Goal: Transaction & Acquisition: Download file/media

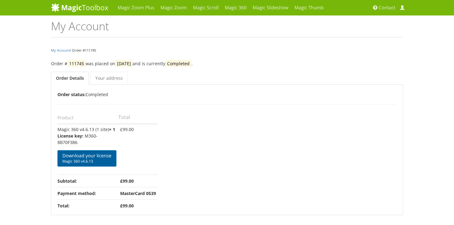
click at [102, 156] on link "Download your license Magic 360 v4.6.13" at bounding box center [86, 158] width 59 height 16
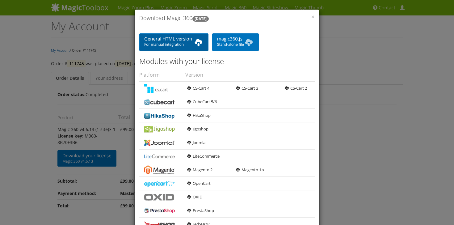
click at [200, 45] on b at bounding box center [199, 42] width 10 height 12
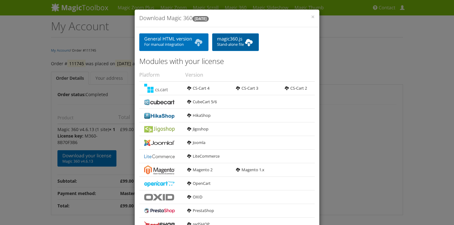
click at [248, 41] on b at bounding box center [249, 42] width 10 height 12
click at [313, 16] on span "×" at bounding box center [313, 16] width 4 height 9
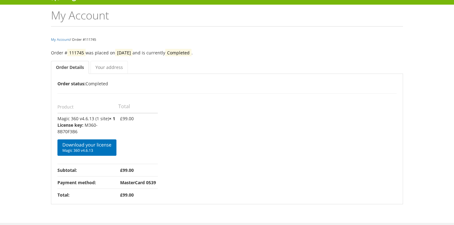
scroll to position [9, 0]
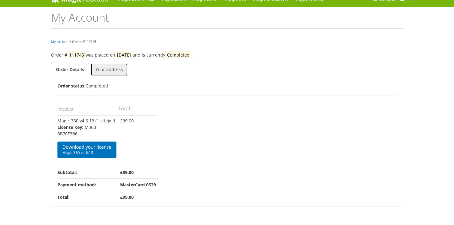
click at [112, 69] on link "Your address" at bounding box center [108, 69] width 37 height 13
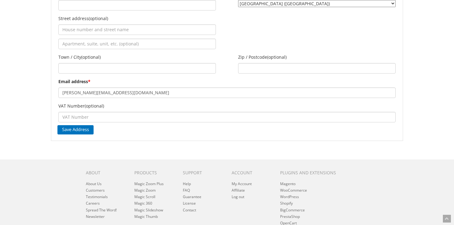
scroll to position [126, 0]
click at [244, 184] on link "My Account" at bounding box center [241, 183] width 20 height 5
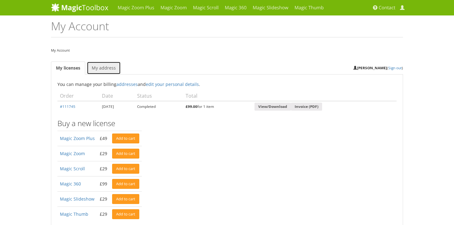
click at [110, 66] on link "My address" at bounding box center [104, 67] width 34 height 13
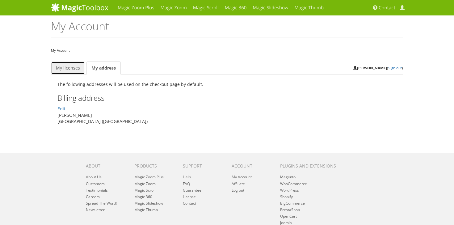
click at [75, 68] on link "My licenses" at bounding box center [68, 67] width 34 height 13
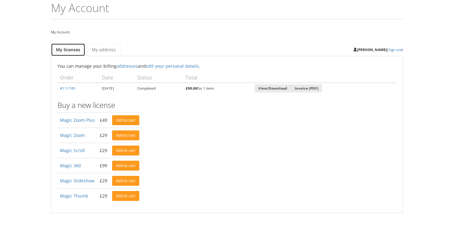
scroll to position [19, 0]
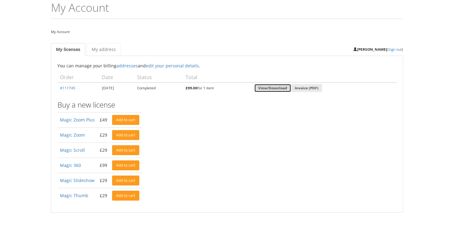
click at [274, 86] on link "View/Download" at bounding box center [272, 88] width 36 height 8
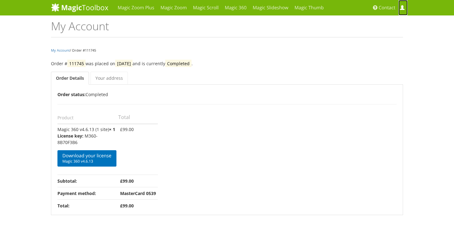
click at [402, 9] on span at bounding box center [402, 8] width 5 height 5
click at [402, 6] on span at bounding box center [402, 8] width 5 height 5
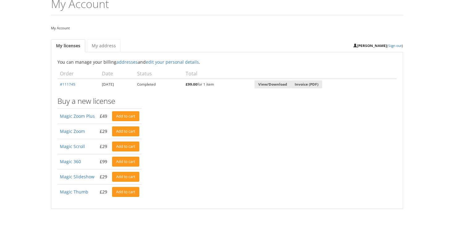
scroll to position [16, 0]
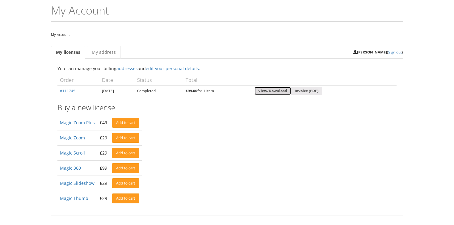
click at [283, 90] on link "View/Download" at bounding box center [272, 91] width 36 height 8
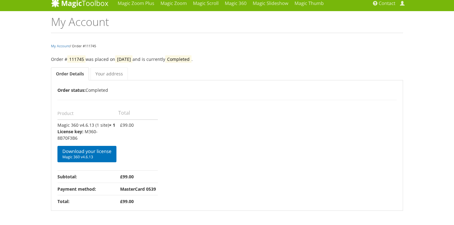
scroll to position [37, 0]
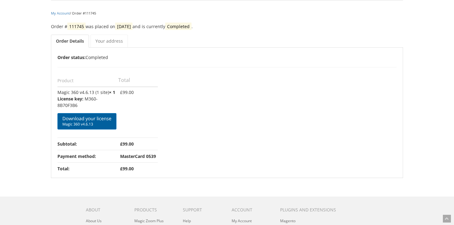
click at [108, 119] on link "Download your license Magic 360 v4.6.13" at bounding box center [86, 121] width 59 height 16
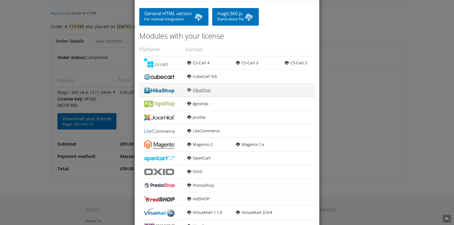
scroll to position [55, 0]
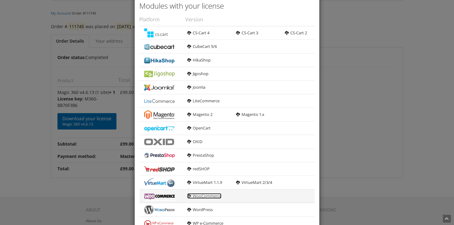
click at [204, 198] on link "WooCommerce" at bounding box center [204, 196] width 34 height 6
click at [31, 81] on div "× Download Magic 360 [DATE] General HTML version For manual integration magic36…" at bounding box center [227, 112] width 454 height 225
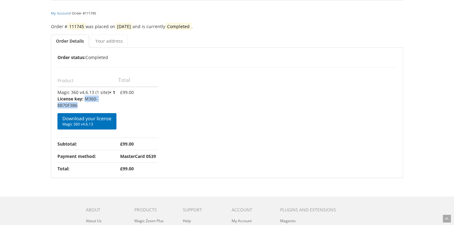
drag, startPoint x: 79, startPoint y: 105, endPoint x: 86, endPoint y: 100, distance: 8.5
click at [86, 100] on p "M360-8B70F3B6" at bounding box center [86, 101] width 59 height 13
copy p "M360-8B70F3B6"
click at [143, 105] on td "£ 99.00" at bounding box center [138, 112] width 40 height 51
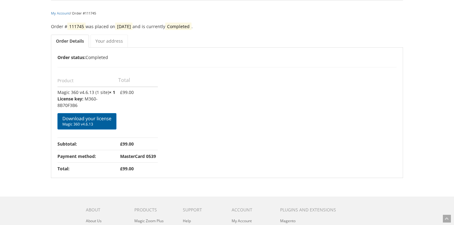
click at [106, 120] on link "Download your license Magic 360 v4.6.13" at bounding box center [86, 121] width 59 height 16
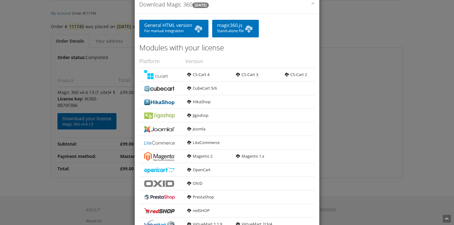
scroll to position [12, 0]
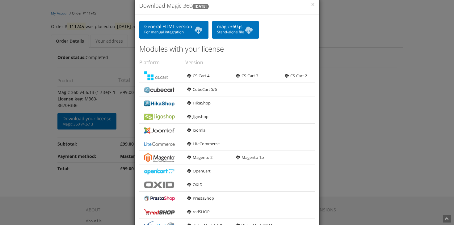
click at [19, 110] on div "× Download Magic 360 [DATE] General HTML version For manual integration magic36…" at bounding box center [227, 112] width 454 height 225
